Goal: Task Accomplishment & Management: Use online tool/utility

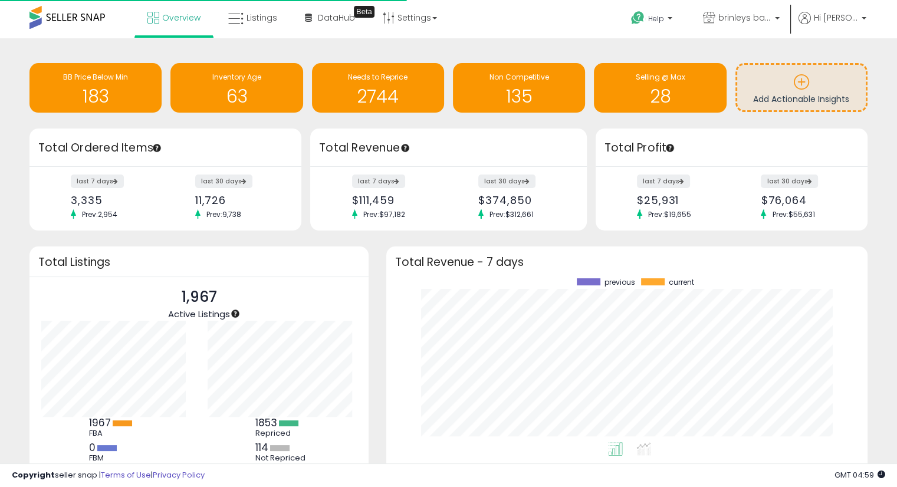
scroll to position [163, 458]
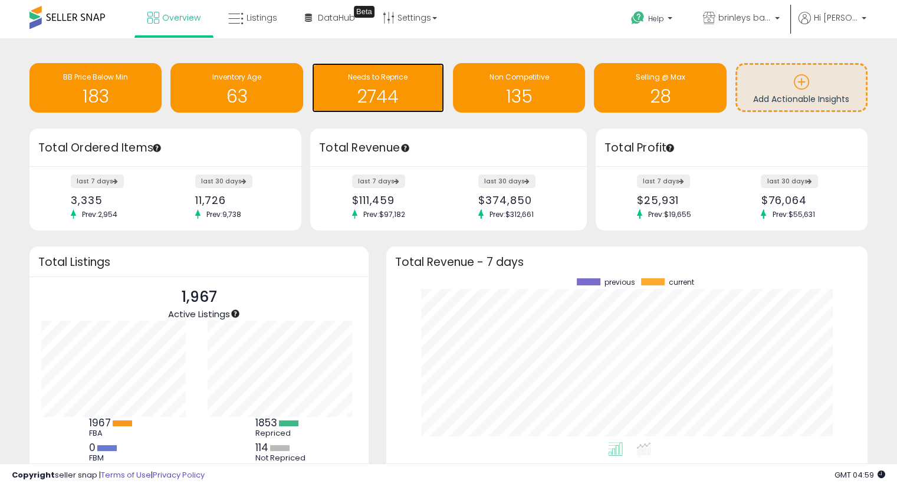
click at [371, 103] on h1 "2744" at bounding box center [378, 96] width 120 height 19
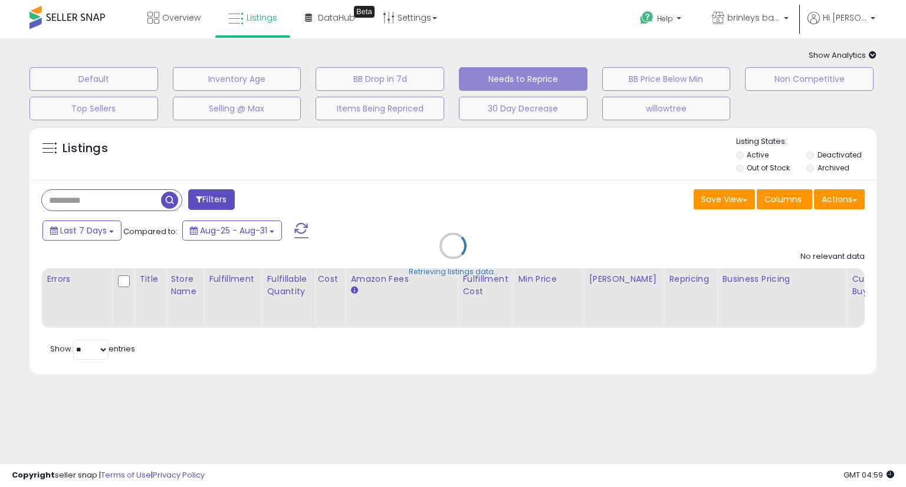
select select "**"
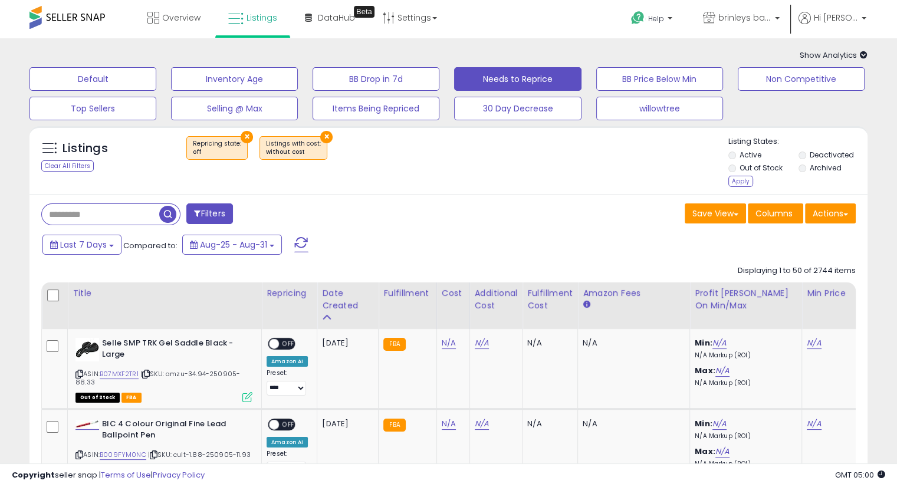
click at [727, 180] on div "Listings Clear All Filters × Repricing state : off" at bounding box center [448, 163] width 838 height 54
click at [737, 178] on div "Apply" at bounding box center [741, 181] width 25 height 11
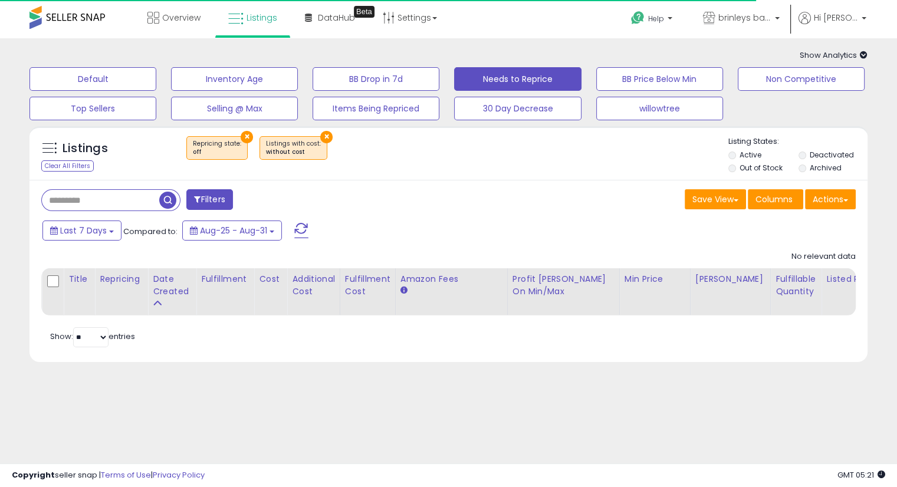
click at [516, 202] on div "Save View Save As New View Update Current View Columns Actions Import Export Vi…" at bounding box center [657, 200] width 416 height 23
